Goal: Use online tool/utility: Utilize a website feature to perform a specific function

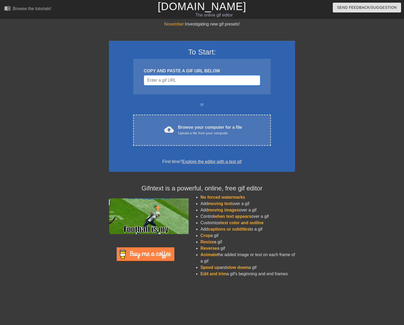
click at [206, 81] on input "Username" at bounding box center [202, 80] width 116 height 10
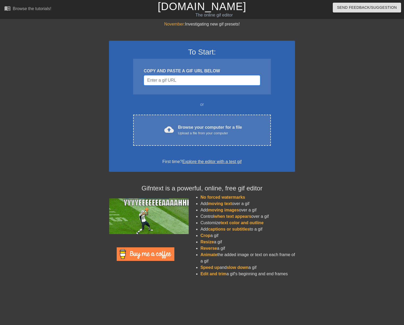
click at [190, 83] on input "Username" at bounding box center [202, 80] width 116 height 10
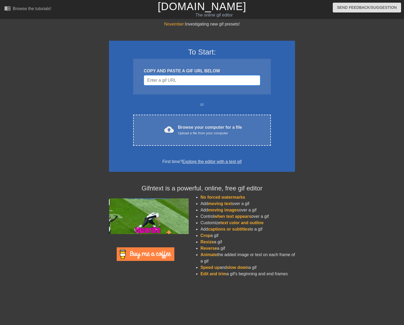
click at [189, 79] on input "Username" at bounding box center [202, 80] width 116 height 10
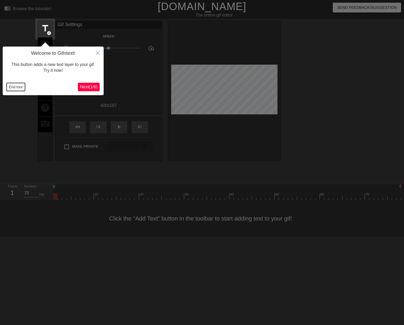
click at [22, 87] on button "End tour" at bounding box center [16, 87] width 18 height 8
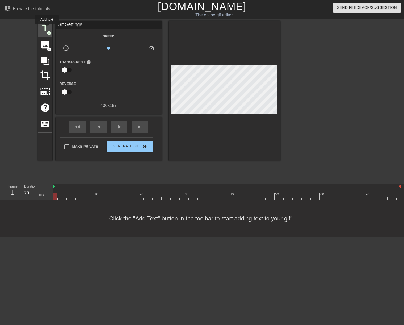
click at [47, 28] on span "title" at bounding box center [45, 28] width 10 height 10
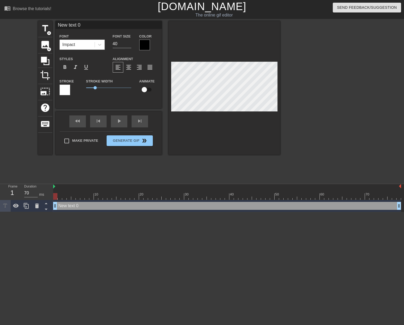
scroll to position [1, 1]
type input "U"
type textarea "U"
type input "US"
type textarea "US"
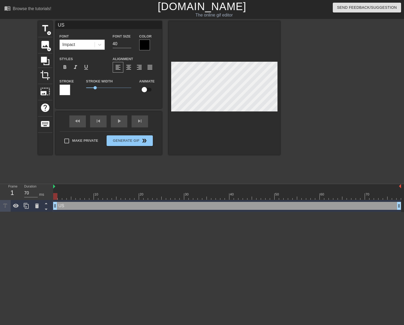
type input "USE"
type textarea "USE"
type input "USE"
type textarea "USE"
type input "USE A"
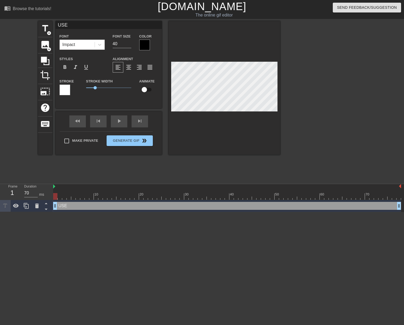
type textarea "USE A"
type input "USE AN"
type textarea "USE AN"
type input "USE AN"
type textarea "USE AN A"
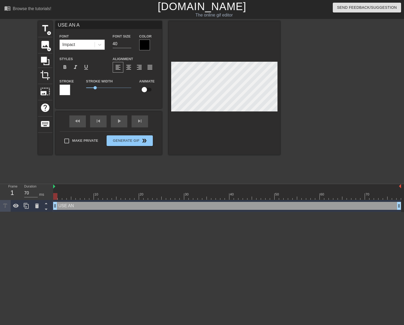
scroll to position [1, 1]
type input "USE AN AS"
type textarea "USE AN AS"
type input "USE AN ASS"
type textarea "USE AN ASS"
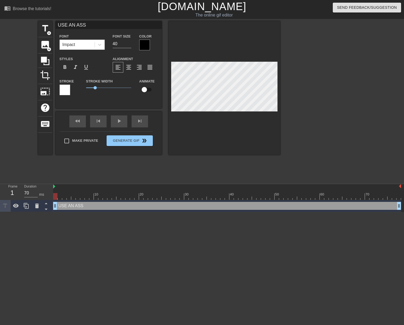
type input "USE AN AS"
type textarea "USE AN AS"
type input "USE AN A"
type textarea "USE AN A"
type input "USE AN"
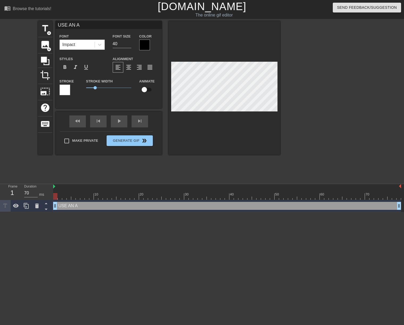
type textarea "USE AN"
type input "USE AN"
type textarea "USE AN"
type input "USE A"
type textarea "USE A"
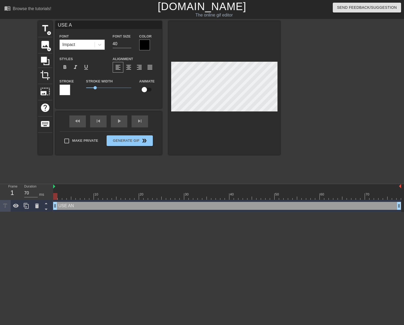
scroll to position [1, 1]
type input "USE AN"
type textarea "USE AN"
type input "USE AN"
type textarea "USE AN"
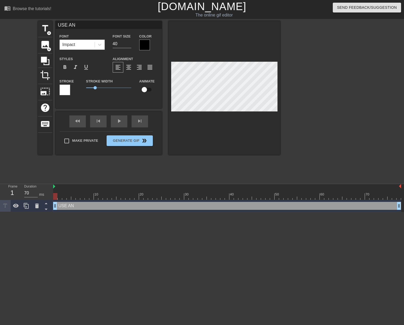
type input "USE AN A"
type textarea "USE AN A"
type input "USE AN AS"
type textarea "USE AN AS"
type input "USE AN ASS"
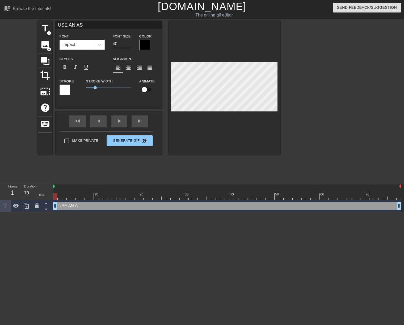
type textarea "USE AN ASS"
type input "USE AN ASSE"
type textarea "USE AN ASSE"
type input "USE AN ASSET"
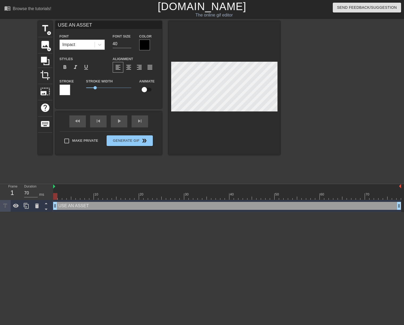
type textarea "USE AN ASSET"
click at [141, 43] on div at bounding box center [144, 45] width 11 height 11
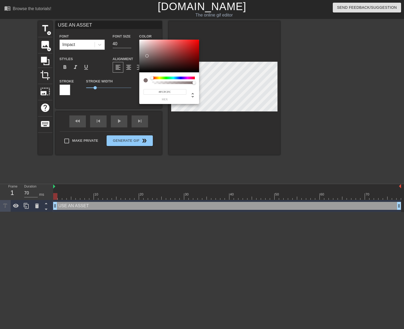
type input "#FFFFFF"
drag, startPoint x: 147, startPoint y: 56, endPoint x: 123, endPoint y: 25, distance: 39.0
click at [123, 25] on div "#FFFFFF hex" at bounding box center [202, 164] width 404 height 329
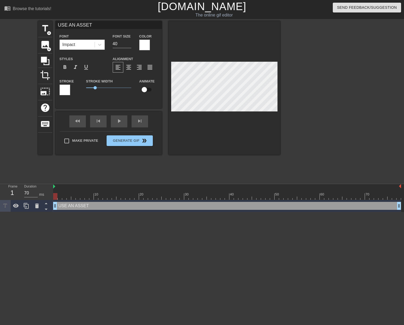
click at [62, 93] on div at bounding box center [65, 90] width 11 height 11
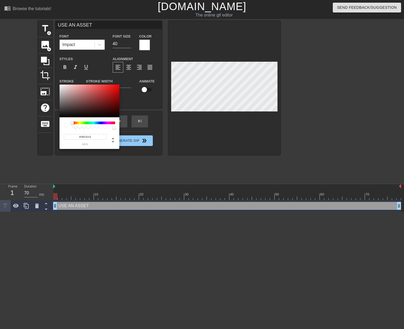
type input "#000000"
drag, startPoint x: 80, startPoint y: 111, endPoint x: 33, endPoint y: 133, distance: 52.5
click at [33, 133] on div "#000000 hex" at bounding box center [202, 164] width 404 height 329
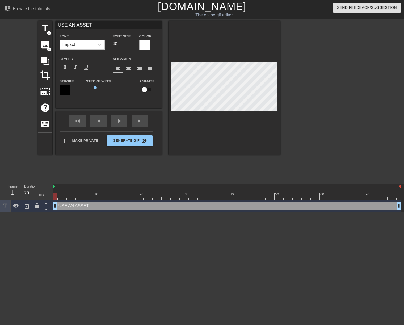
drag, startPoint x: 318, startPoint y: 130, endPoint x: 290, endPoint y: 108, distance: 35.6
click at [318, 130] on div at bounding box center [326, 100] width 80 height 159
type input "USEAN ASSET"
type textarea "USEAN ASSET"
type input "USEiAN ASSET"
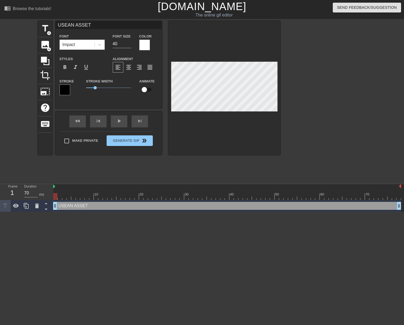
type textarea "USEiAN ASSET"
type input "USEAN ASSET"
type textarea "USEAN ASSET"
type input "USAN ASSET"
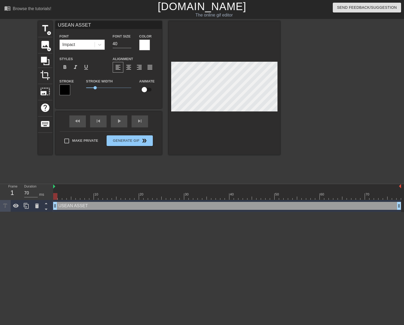
type textarea "USAN ASSET"
type input "USIAN ASSET"
type textarea "USIAN ASSET"
type input "USITAN ASSET"
type textarea "USITAN ASSET"
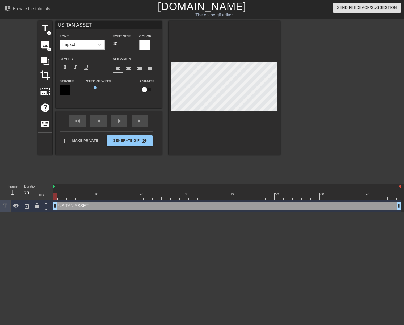
type input "USITLAN ASSET"
type textarea "USITLAN ASSET"
type input "USITLIAN ASSET"
type textarea "USITLIAN ASSET"
type input "USITLISAN ASSET"
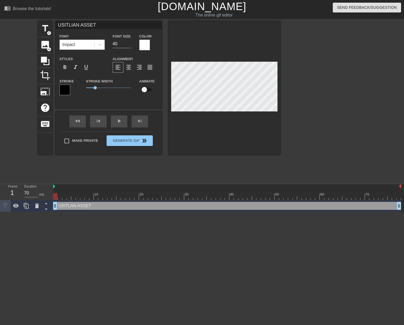
type textarea "USITLISAN ASSET"
type input "[DEMOGRAPHIC_DATA] ASSET"
type textarea "[DEMOGRAPHIC_DATA] ASSET"
type input "USITLISE AN ASSET"
type textarea "USITLISE AN ASSET"
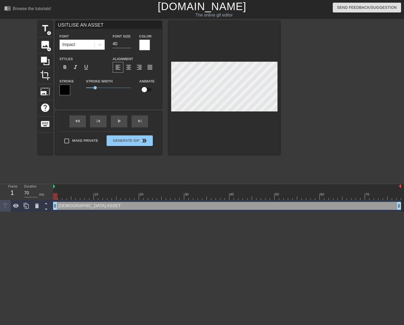
scroll to position [1, 2]
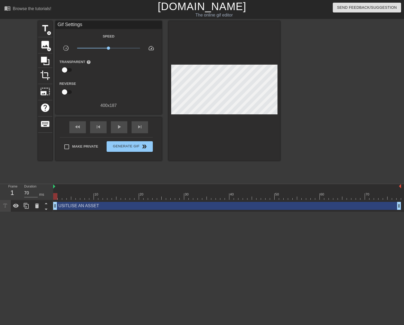
click at [302, 111] on div at bounding box center [326, 100] width 80 height 159
click at [45, 30] on span "title" at bounding box center [45, 28] width 10 height 10
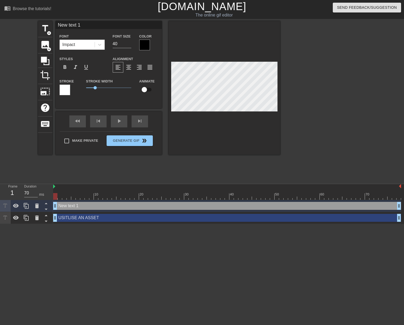
scroll to position [1, 1]
type input "i"
type textarea "i"
type input "ii"
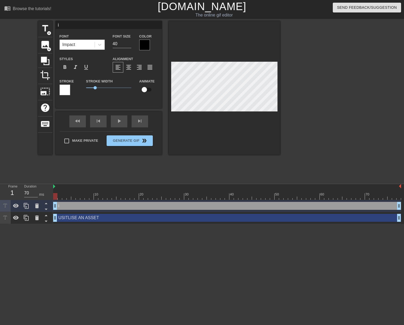
type textarea "ii"
type input "iii"
type textarea "iii"
type input "iiii"
type textarea "iiii"
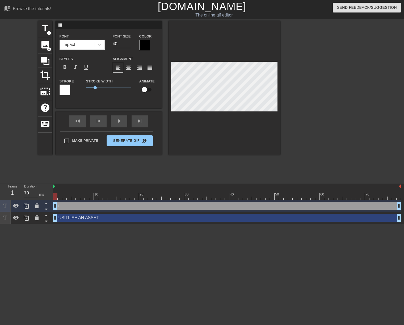
type input "iiiii"
type textarea "iiiii"
type input "iiiiii"
type textarea "iiiiii"
type input "iiiii"
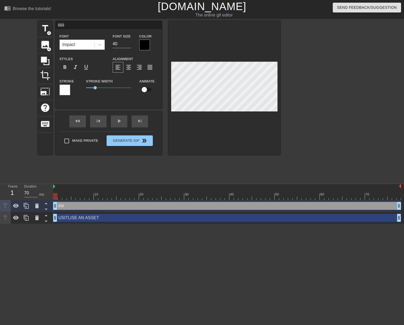
type textarea "iiiii"
type input "iiii"
type textarea "iiii"
type input "iii"
type textarea "iii"
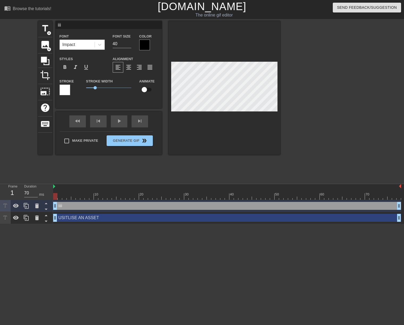
type input "ii"
type textarea "ii"
type input "i"
type textarea "i"
type input "I"
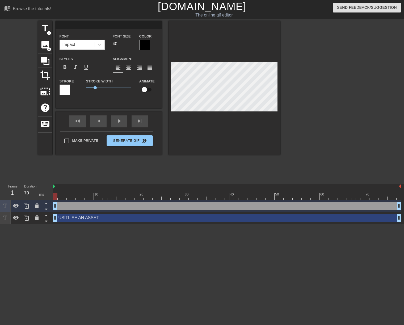
type textarea "I"
type input "II"
type textarea "II"
type input "III"
type textarea "III"
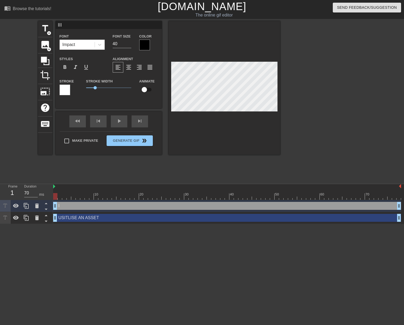
type input "IIII"
type textarea "IIII"
type input "IIIII"
type textarea "IIIII"
type input "IIIIII"
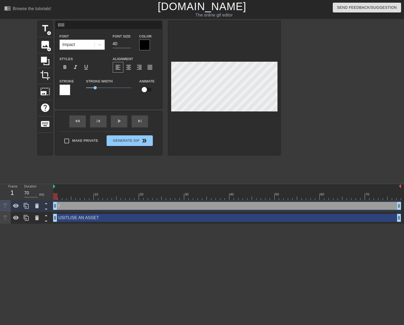
type textarea "IIIIII"
type input "IIIIIII"
type textarea "IIIIIII"
type input "IIIIIIII"
type textarea "IIIIIIII"
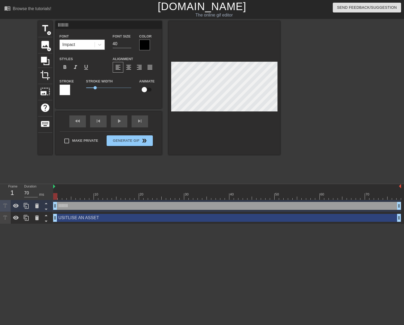
type input "IIIIIIIII"
type textarea "IIIIIIIII"
type input "IIIIIIIIII"
type textarea "IIIIIIIIIII"
type input "IIIIIIIIIII"
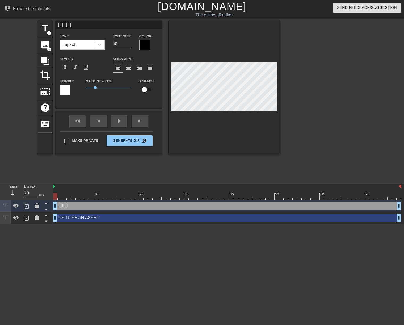
scroll to position [1, 1]
type textarea "IIIIIIIIIII"
click at [148, 45] on div at bounding box center [144, 45] width 11 height 11
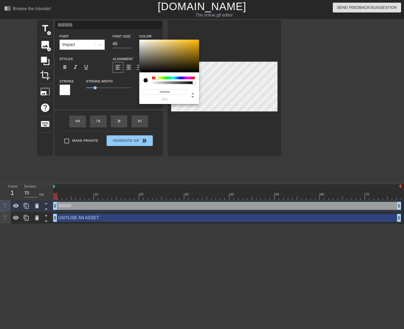
click at [157, 79] on div at bounding box center [173, 78] width 43 height 3
click at [191, 61] on div at bounding box center [169, 56] width 60 height 33
click at [154, 77] on div at bounding box center [154, 77] width 3 height 3
type input "#402E25"
drag, startPoint x: 189, startPoint y: 62, endPoint x: 164, endPoint y: 64, distance: 25.3
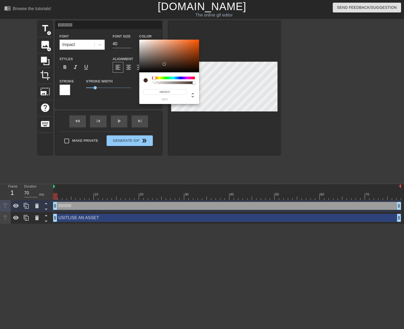
click at [164, 64] on div at bounding box center [169, 56] width 60 height 33
click at [166, 93] on input "#402E25" at bounding box center [165, 92] width 43 height 6
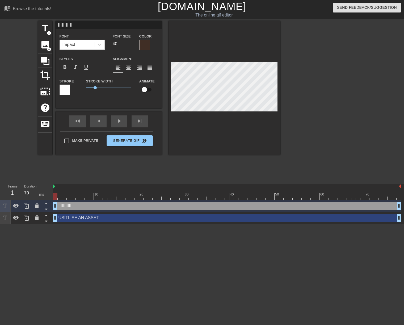
scroll to position [1, 1]
click at [149, 47] on div at bounding box center [144, 45] width 11 height 11
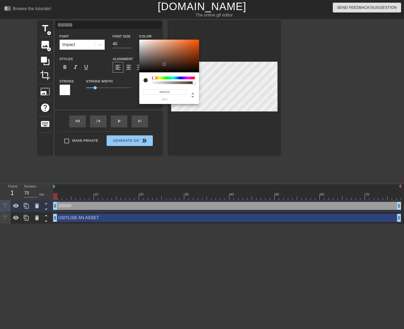
type input "#362B26"
click at [157, 65] on div at bounding box center [169, 56] width 60 height 33
click at [171, 91] on input "#362B26" at bounding box center [165, 92] width 43 height 6
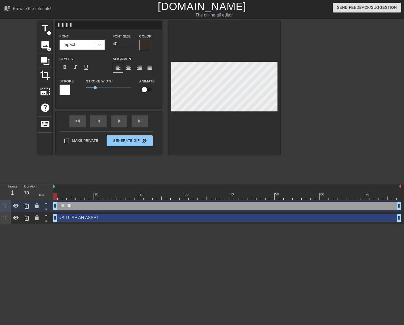
scroll to position [1, 1]
click at [65, 89] on div at bounding box center [65, 90] width 11 height 11
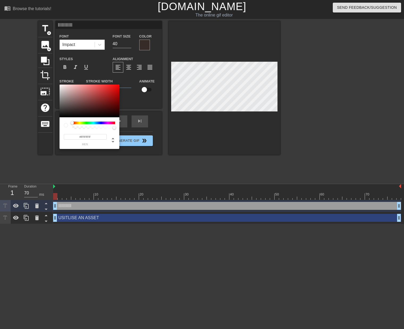
click at [90, 137] on input "#FFFFFF" at bounding box center [85, 137] width 43 height 6
paste input "362B26"
type input "#362B26"
drag, startPoint x: 326, startPoint y: 146, endPoint x: 273, endPoint y: 116, distance: 61.3
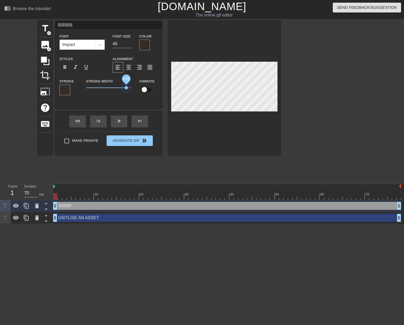
drag, startPoint x: 95, startPoint y: 86, endPoint x: 161, endPoint y: 85, distance: 66.2
click at [161, 85] on div "Stroke Stroke Width 4.45 Animate" at bounding box center [109, 89] width 106 height 22
click at [288, 99] on div at bounding box center [326, 100] width 80 height 159
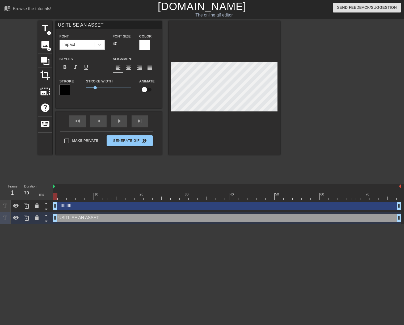
scroll to position [1, 2]
type input "[DEMOGRAPHIC_DATA] AN"
type textarea "[DEMOGRAPHIC_DATA] AN"
type input "[DEMOGRAPHIC_DATA] AN"
type textarea "[DEMOGRAPHIC_DATA] AN"
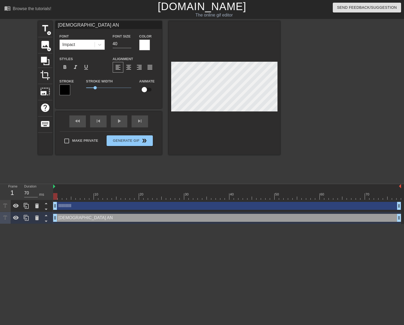
type input "[DEMOGRAPHIC_DATA] A"
type textarea "[DEMOGRAPHIC_DATA] A"
type input "[DEMOGRAPHIC_DATA] A"
type textarea "[DEMOGRAPHIC_DATA] A"
type input "[DEMOGRAPHIC_DATA] A p"
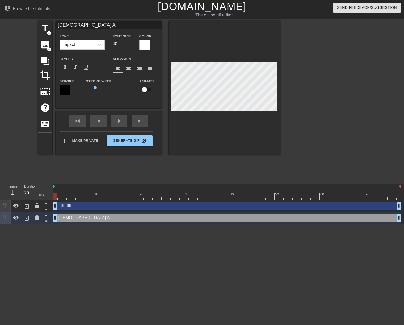
type textarea "[DEMOGRAPHIC_DATA] A p"
type input "USITLISE A pe"
type textarea "USITLISE A pe"
type input "[DEMOGRAPHIC_DATA] A per"
type textarea "[DEMOGRAPHIC_DATA] A per"
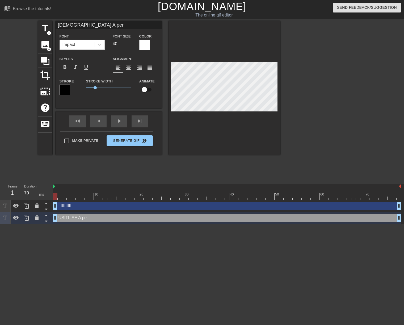
type input "[DEMOGRAPHIC_DATA] A pers"
type textarea "[DEMOGRAPHIC_DATA] A pers"
type input "USITLISE A perso"
type textarea "USITLISE A perso"
type input "[DEMOGRAPHIC_DATA] A person"
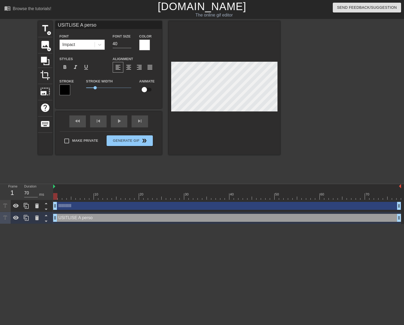
type textarea "[DEMOGRAPHIC_DATA] A person"
type input "USITLISE A perso"
type textarea "USITLISE A perso"
type input "[DEMOGRAPHIC_DATA] A pers"
type textarea "[DEMOGRAPHIC_DATA] A pers"
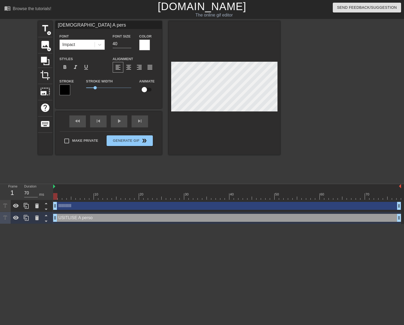
type input "[DEMOGRAPHIC_DATA] A per"
type textarea "[DEMOGRAPHIC_DATA] A per"
type input "USITLISE A pe"
type textarea "USITLISE A pe"
type input "[DEMOGRAPHIC_DATA] A p"
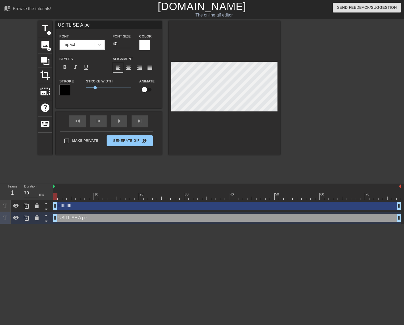
type textarea "[DEMOGRAPHIC_DATA] A p"
type input "[DEMOGRAPHIC_DATA] A"
type textarea "[DEMOGRAPHIC_DATA] A"
type input "[DEMOGRAPHIC_DATA] A P"
type textarea "[DEMOGRAPHIC_DATA] A P"
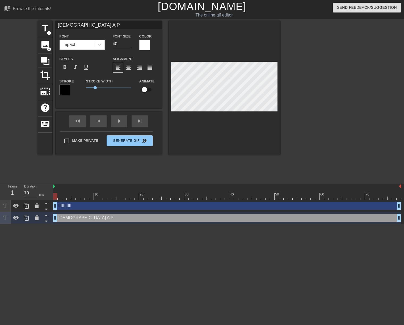
type input "[DEMOGRAPHIC_DATA] A PE"
type textarea "[DEMOGRAPHIC_DATA] A PE"
type input "[DEMOGRAPHIC_DATA] A PER"
type textarea "[DEMOGRAPHIC_DATA] A PER"
type input "[DEMOGRAPHIC_DATA] A PERS"
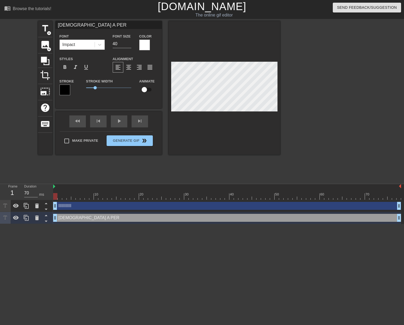
type textarea "[DEMOGRAPHIC_DATA] A PERS"
type input "[DEMOGRAPHIC_DATA] A PERSO"
type textarea "[DEMOGRAPHIC_DATA] A PERSO"
type input "[DEMOGRAPHIC_DATA] A PERSON"
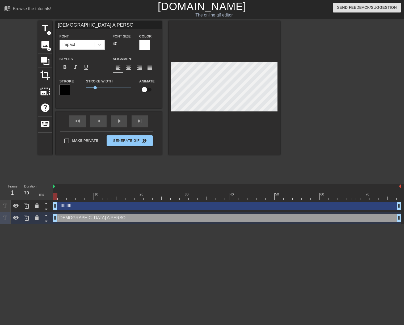
type textarea "[DEMOGRAPHIC_DATA] A PERSON"
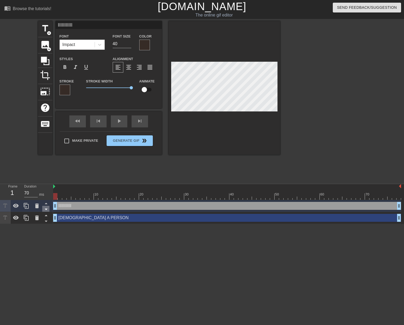
click at [47, 208] on icon at bounding box center [46, 209] width 7 height 7
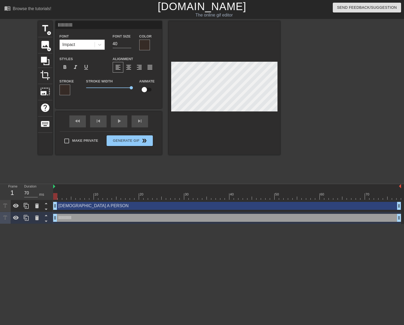
click at [319, 138] on div at bounding box center [326, 100] width 80 height 159
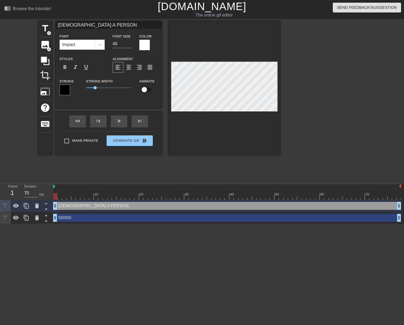
click at [317, 108] on div at bounding box center [326, 100] width 80 height 159
type input "u A PERSON"
type textarea "u A PERSON"
type input "A PERSON"
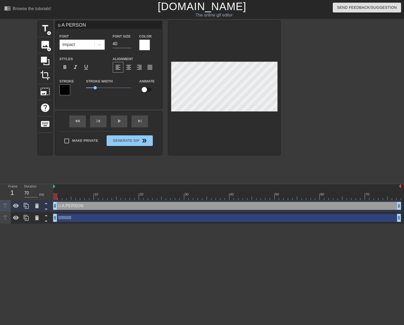
type textarea "A PERSON"
type input "U A PERSON"
type textarea "U A PERSON"
type input "UT A PERSON"
type textarea "UT A PERSON"
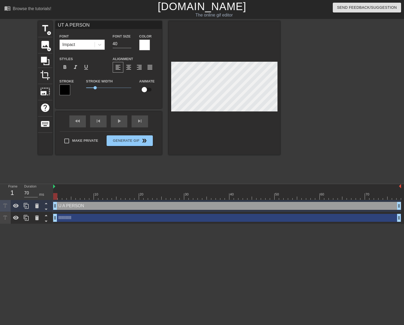
type input "UTI A PERSON"
type textarea "UTI A PERSON"
type input "UTIL A PERSON"
type textarea "UTIL A PERSON"
type input "UTILI A PERSON"
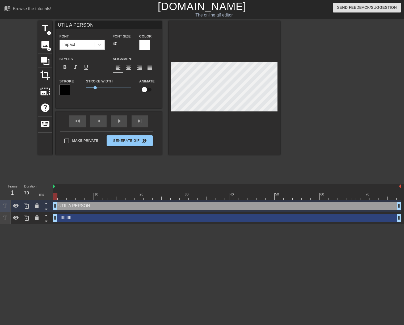
type textarea "UTILI A PERSON"
type input "UTILIS A PERSON"
type textarea "UTILIS A PERSON"
type input "UTILISE A PERSON"
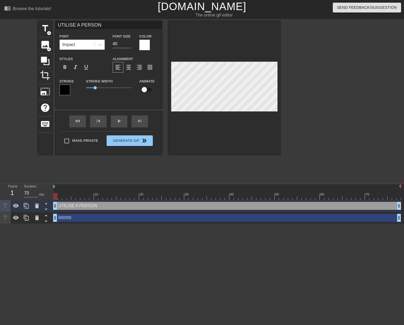
type textarea "UTILISE A PERSON"
type input "UTILISE A"
type textarea "UTILISE A"
type input "UTILISE"
type textarea "UTILISE"
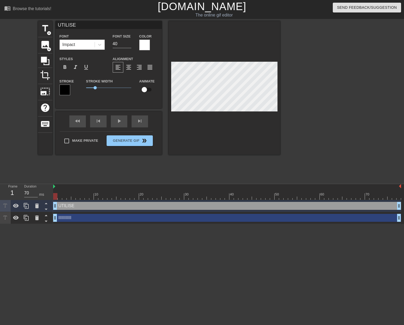
type input "UTILISE A"
type textarea "UTILISE A"
type input "UTILISE A"
type textarea "UTILISE A"
type input "UTILISE A P"
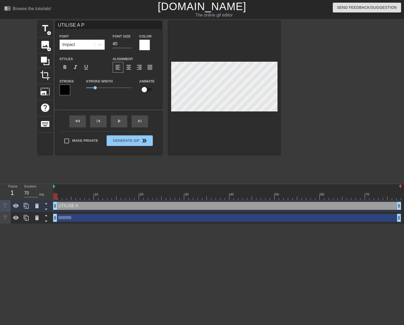
type textarea "UTILISE A PE"
type input "UTILISE A PER"
type textarea "UTILISE A PER"
type input "UTILISE A PERS"
type textarea "UTILISE A PERS"
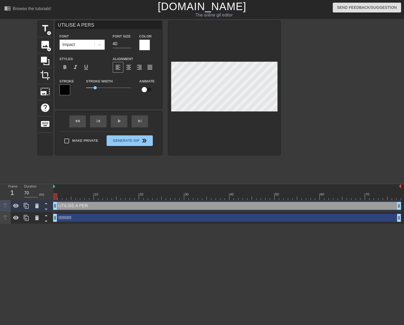
type input "UTILISE A PERSO"
type textarea "UTILISE A PERSO"
type input "UTILISE A PERSON"
type textarea "UTILISE A PERSON"
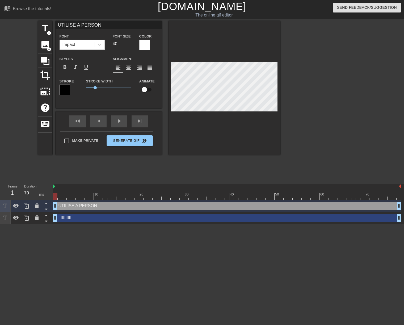
click at [327, 110] on div at bounding box center [326, 100] width 80 height 159
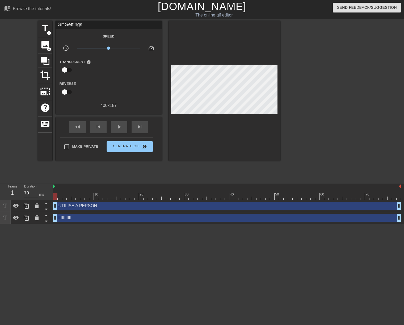
click at [336, 120] on div at bounding box center [326, 100] width 80 height 159
click at [80, 146] on span "Make Private" at bounding box center [85, 146] width 26 height 5
click at [72, 146] on input "Make Private" at bounding box center [66, 146] width 11 height 11
checkbox input "true"
click at [142, 147] on span "double_arrow" at bounding box center [144, 146] width 6 height 6
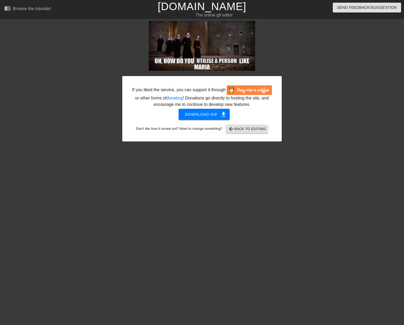
drag, startPoint x: 248, startPoint y: 188, endPoint x: 238, endPoint y: 193, distance: 10.8
click at [248, 183] on html "menu_book Browse the tutorials! [DOMAIN_NAME] The online gif editor Send Feedba…" at bounding box center [202, 91] width 404 height 183
click at [280, 156] on div "If you liked the service, you can support it through or other forms of donating…" at bounding box center [201, 100] width 159 height 159
click at [200, 117] on span "Download gif get_app" at bounding box center [204, 114] width 39 height 7
click at [26, 147] on div "If you liked the service, you can support it through or other forms of donating…" at bounding box center [202, 100] width 404 height 159
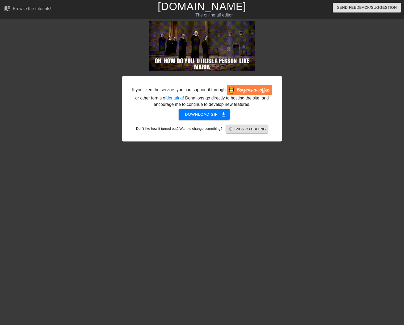
click at [324, 183] on html "menu_book Browse the tutorials! [DOMAIN_NAME] The online gif editor Send Feedba…" at bounding box center [202, 91] width 404 height 183
click at [43, 119] on div at bounding box center [76, 100] width 80 height 159
